Goal: Check status

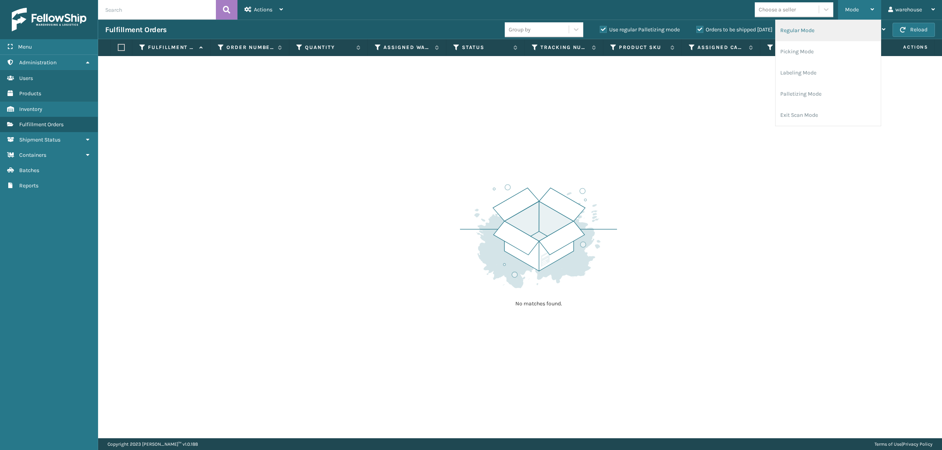
click at [830, 28] on li "Regular Mode" at bounding box center [827, 30] width 105 height 21
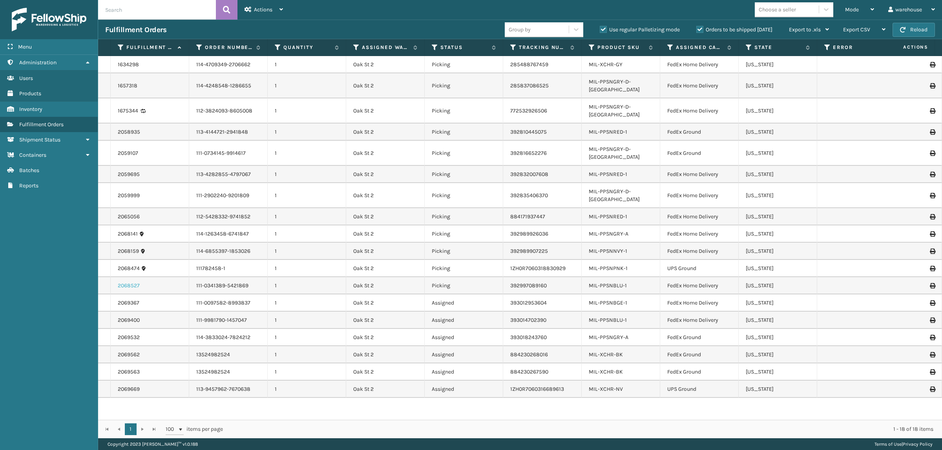
click at [129, 282] on link "2068527" at bounding box center [129, 286] width 22 height 8
click at [845, 11] on div "Mode" at bounding box center [859, 10] width 29 height 20
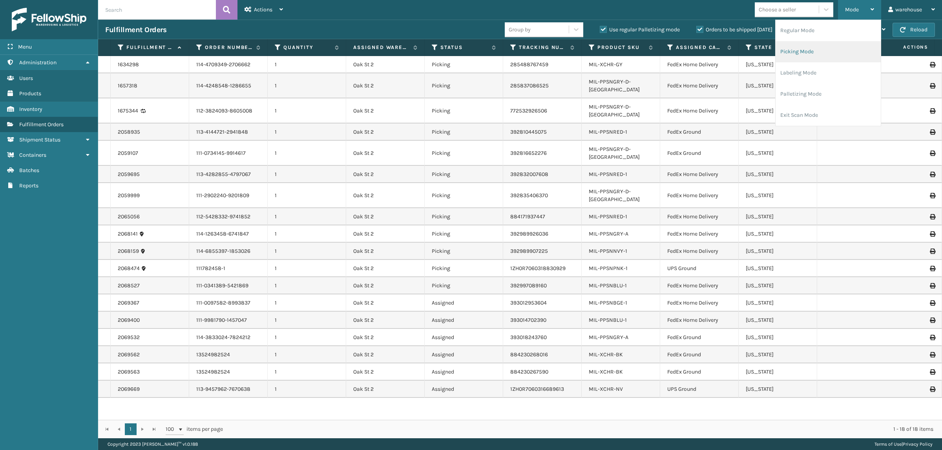
click at [819, 47] on li "Picking Mode" at bounding box center [827, 51] width 105 height 21
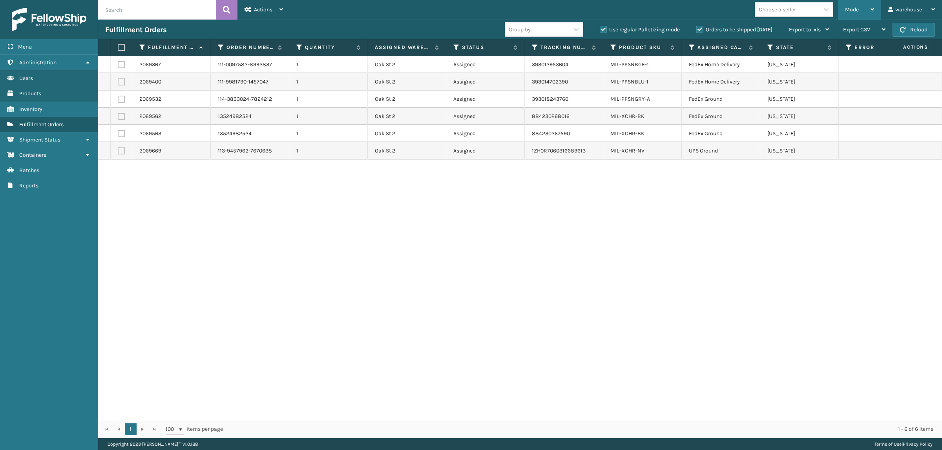
click at [855, 9] on span "Mode" at bounding box center [852, 9] width 14 height 7
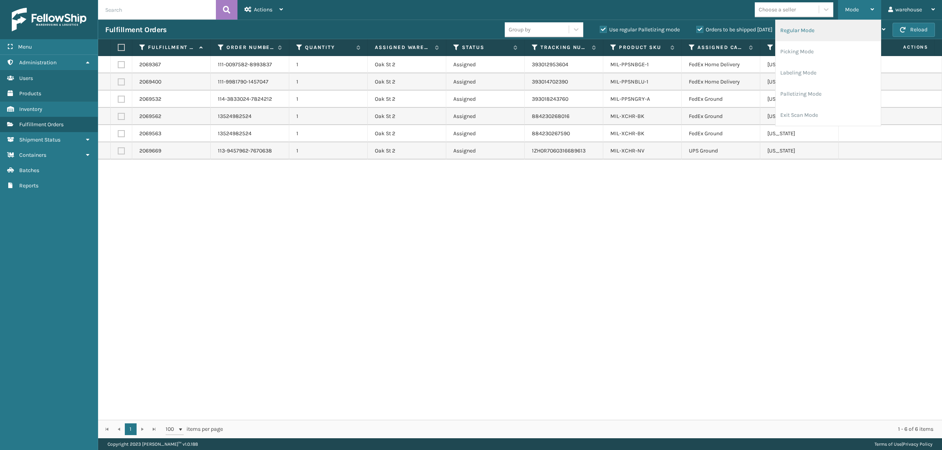
click at [828, 24] on li "Regular Mode" at bounding box center [827, 30] width 105 height 21
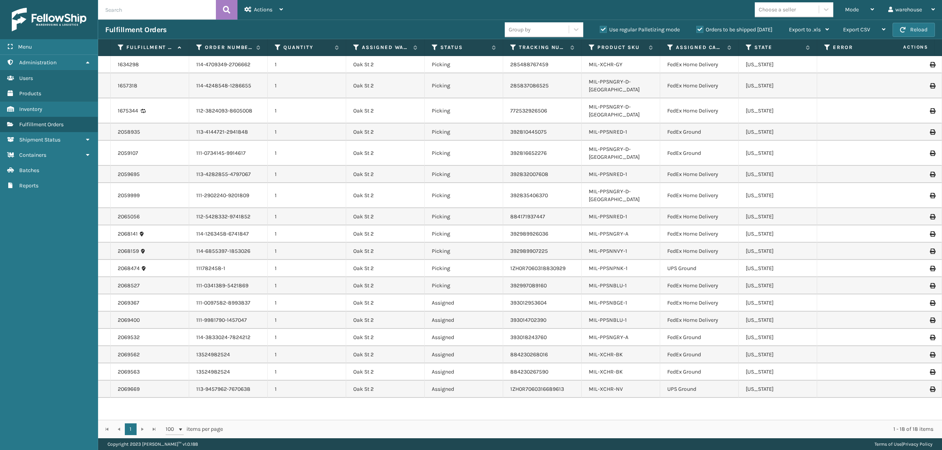
click at [713, 30] on label "Orders to be shipped [DATE]" at bounding box center [734, 29] width 76 height 7
click at [697, 30] on input "Orders to be shipped [DATE]" at bounding box center [696, 27] width 0 height 5
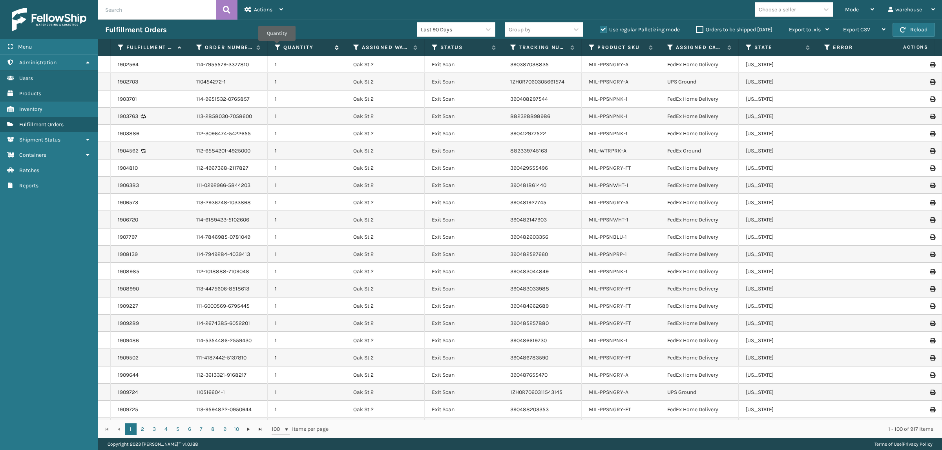
click at [277, 46] on icon at bounding box center [278, 47] width 6 height 7
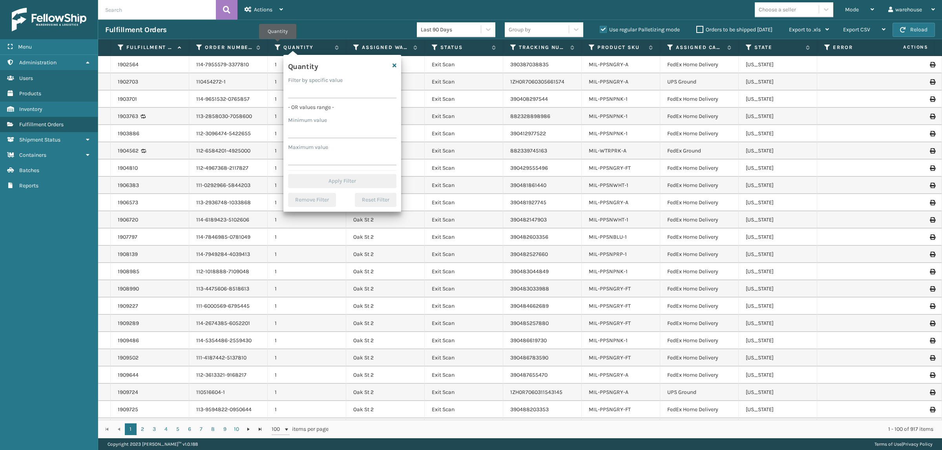
click at [330, 5] on div "Mode Regular Mode Picking Mode Labeling Mode Palletizing Mode Exit Scan Mode Ch…" at bounding box center [616, 10] width 652 height 20
